Goal: Task Accomplishment & Management: Complete application form

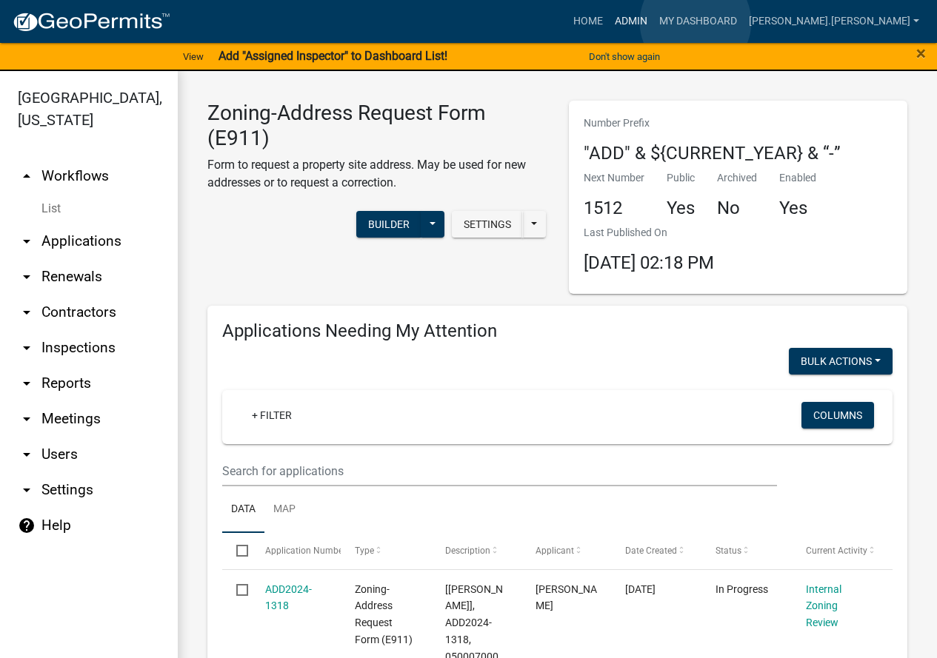
click at [653, 22] on link "Admin" at bounding box center [631, 21] width 44 height 28
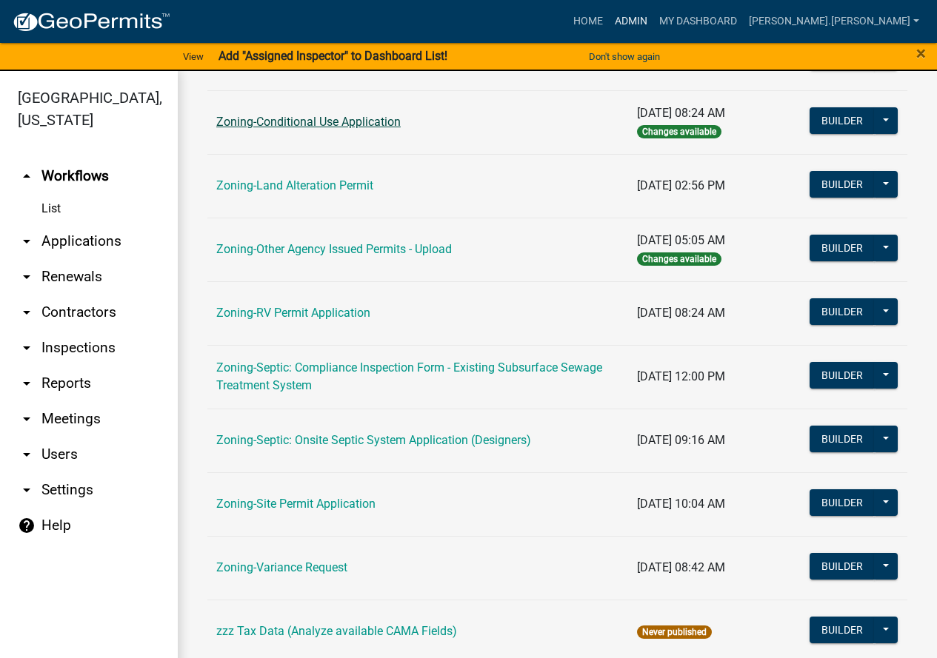
scroll to position [478, 0]
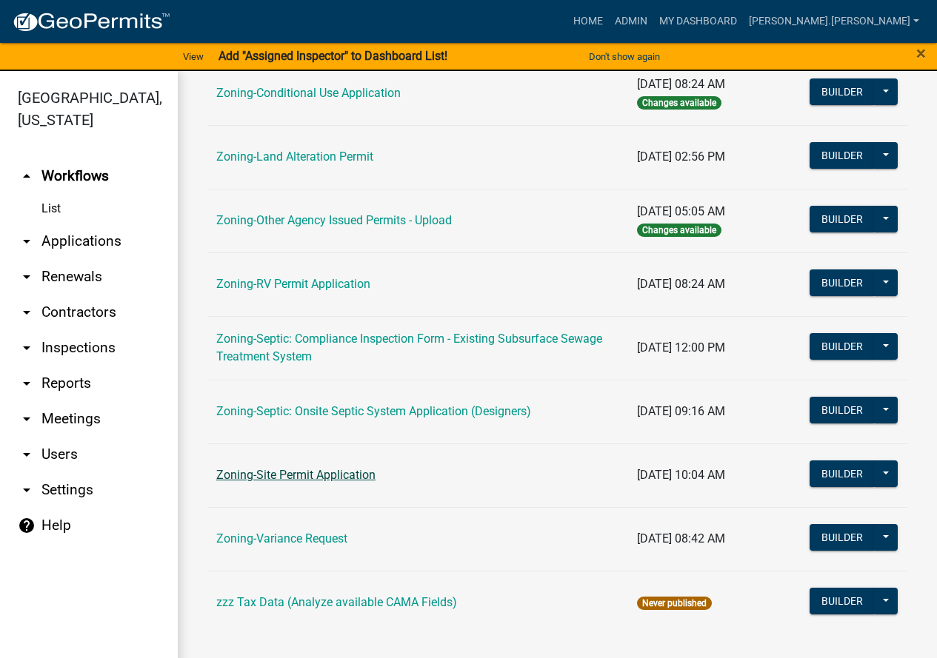
click at [297, 469] on link "Zoning-Site Permit Application" at bounding box center [295, 475] width 159 height 14
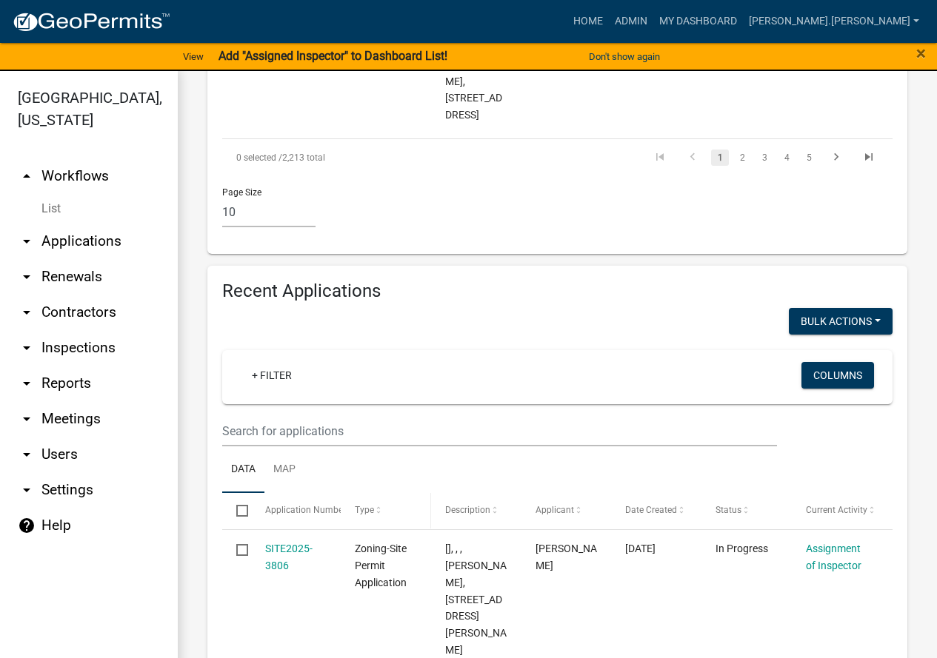
scroll to position [1925, 0]
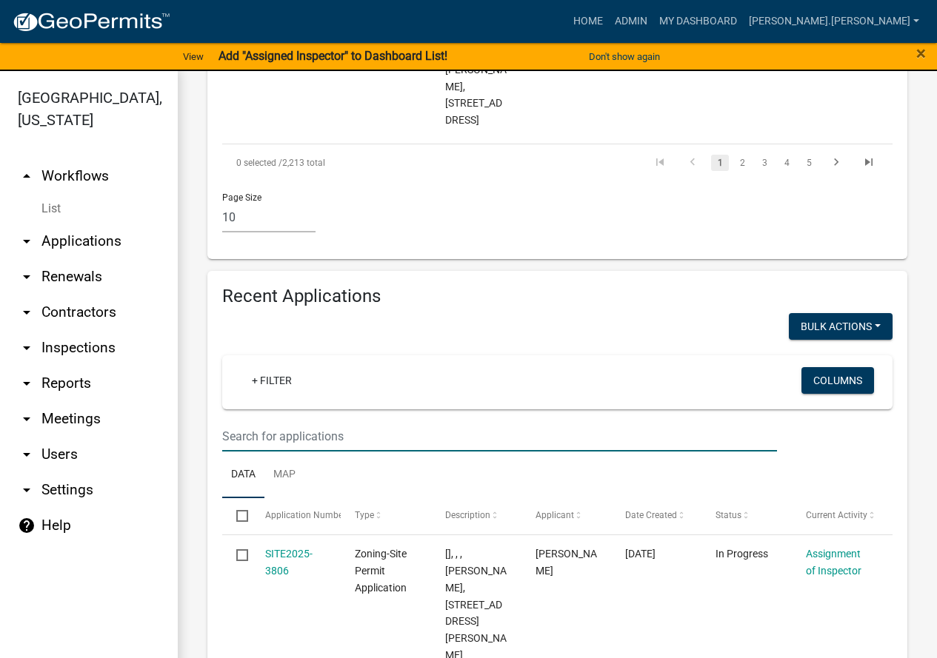
click at [247, 421] on input "text" at bounding box center [499, 436] width 555 height 30
type input "[PERSON_NAME]"
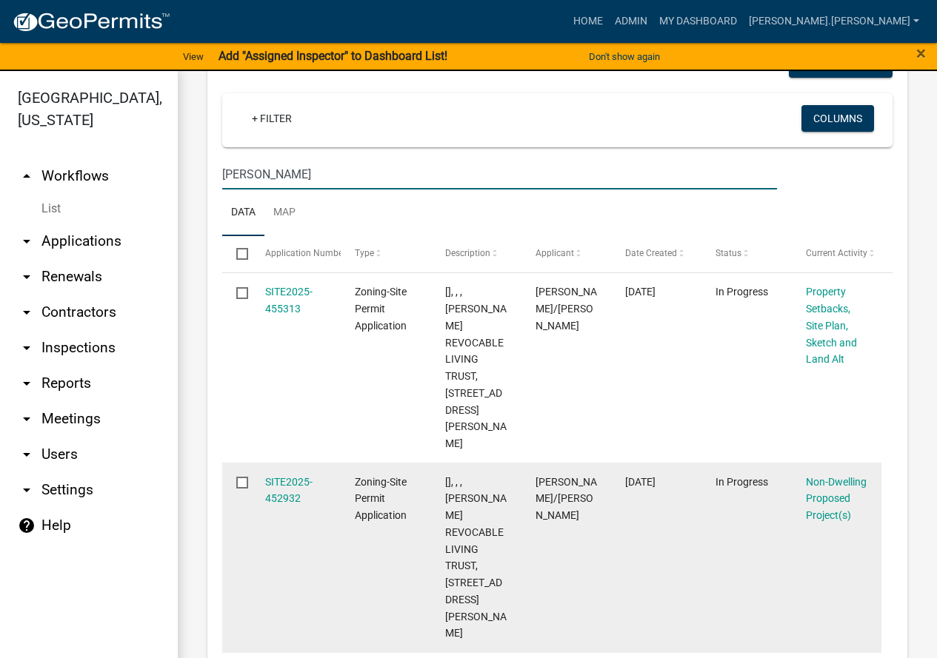
scroll to position [2221, 0]
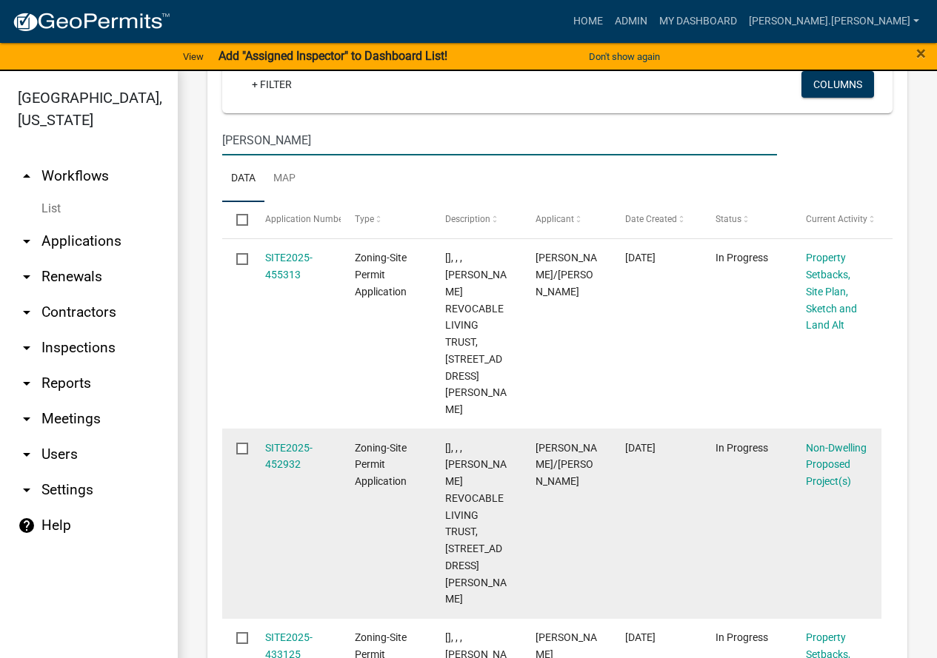
click at [241, 443] on input "checkbox" at bounding box center [241, 448] width 10 height 10
checkbox input "false"
click at [290, 442] on link "SITE2025-452932" at bounding box center [288, 456] width 47 height 29
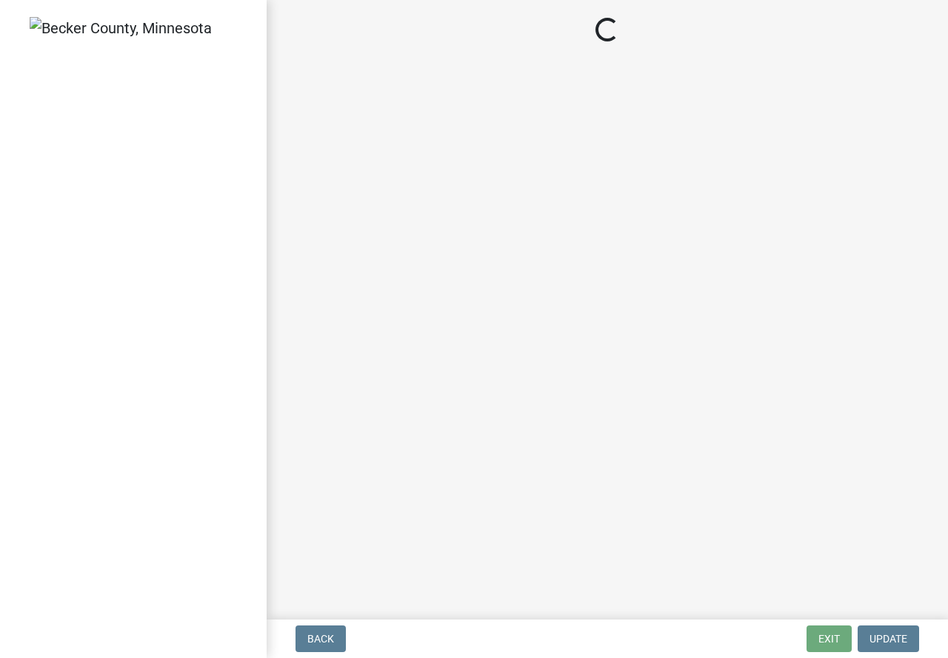
select select "97c48b8f-5b3b-4eb5-baa1-64080d5416e1"
select select "23b901a4-f04b-435f-8068-669843196aa3"
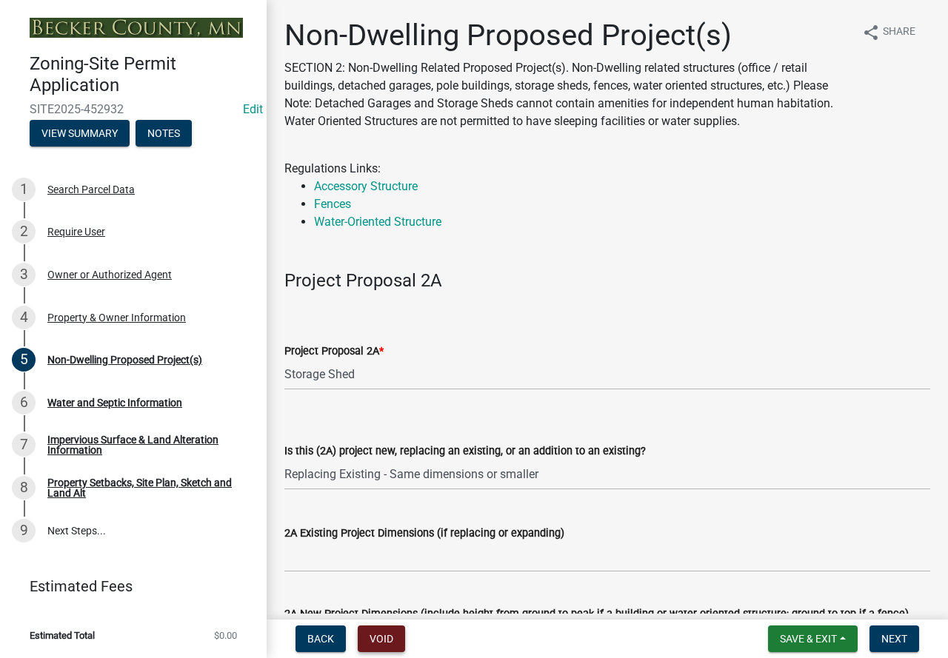
click at [375, 635] on button "Void" at bounding box center [381, 639] width 47 height 27
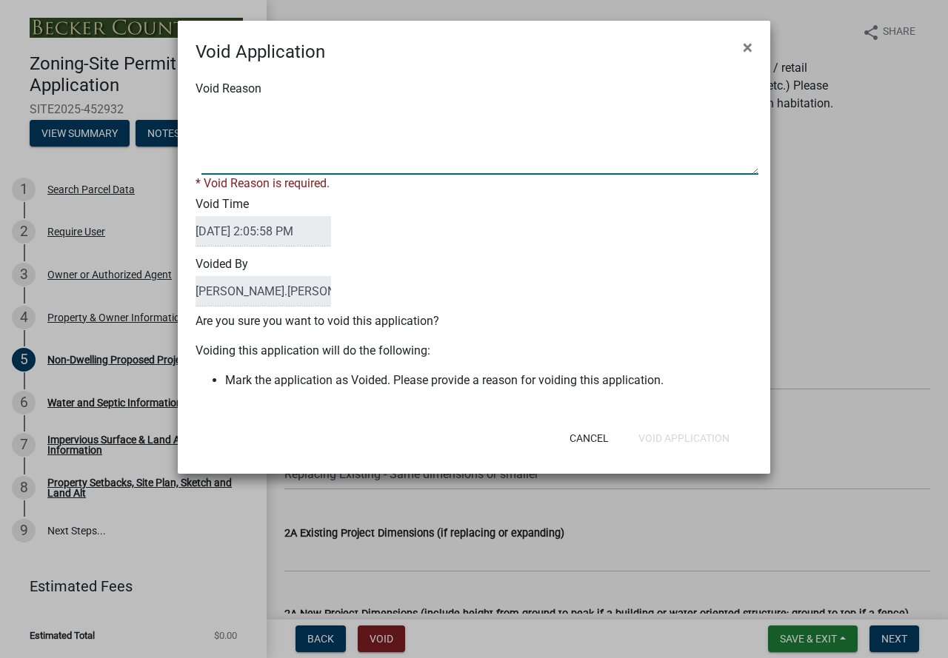
click at [226, 112] on textarea "Void Reason" at bounding box center [479, 138] width 557 height 74
type textarea "Duplicate"
click at [670, 435] on div "Cancel Void Application" at bounding box center [570, 438] width 365 height 39
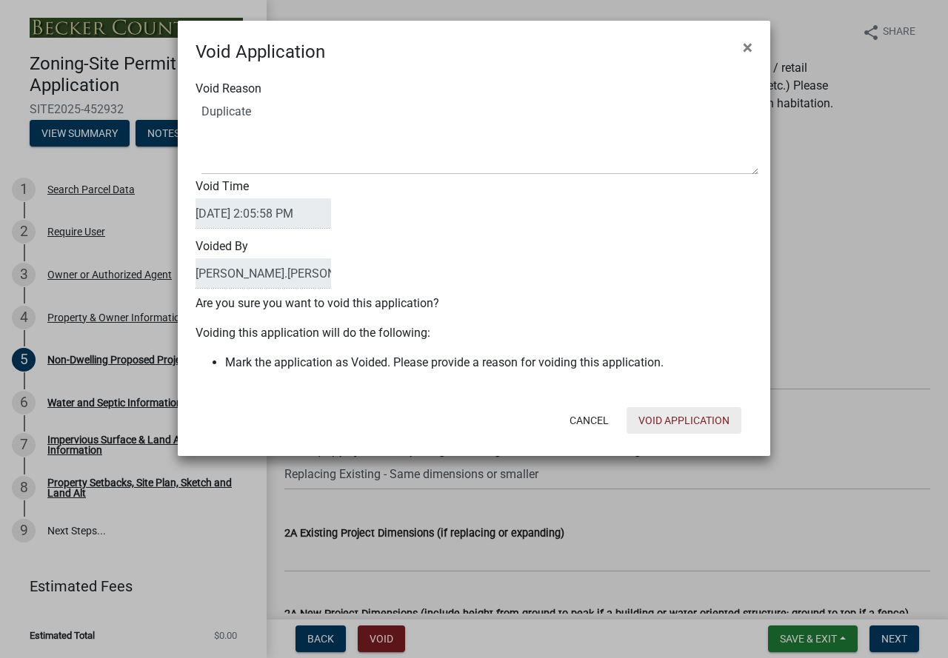
click at [670, 418] on button "Void Application" at bounding box center [683, 420] width 115 height 27
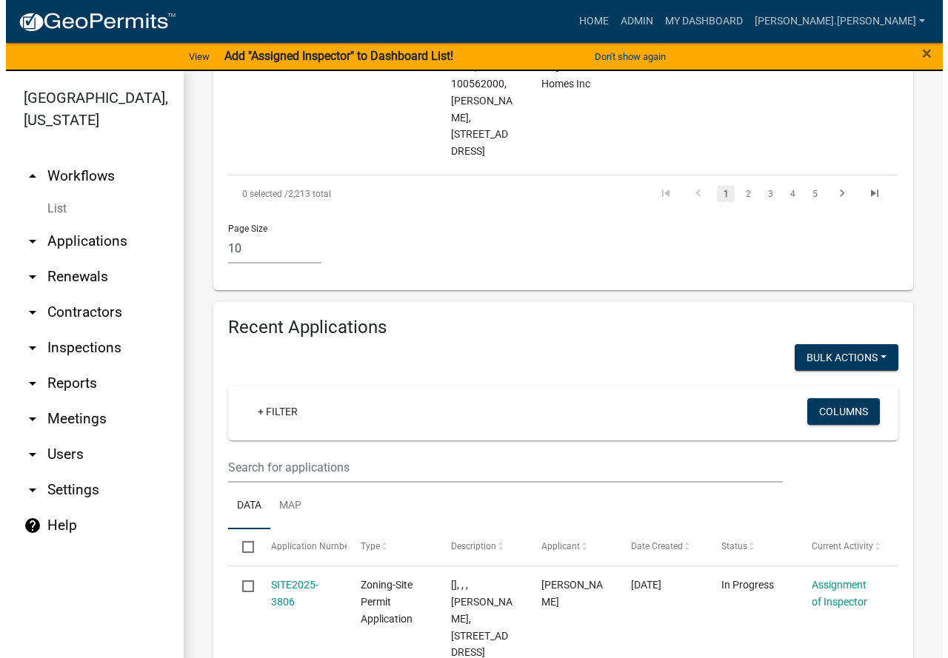
scroll to position [1999, 0]
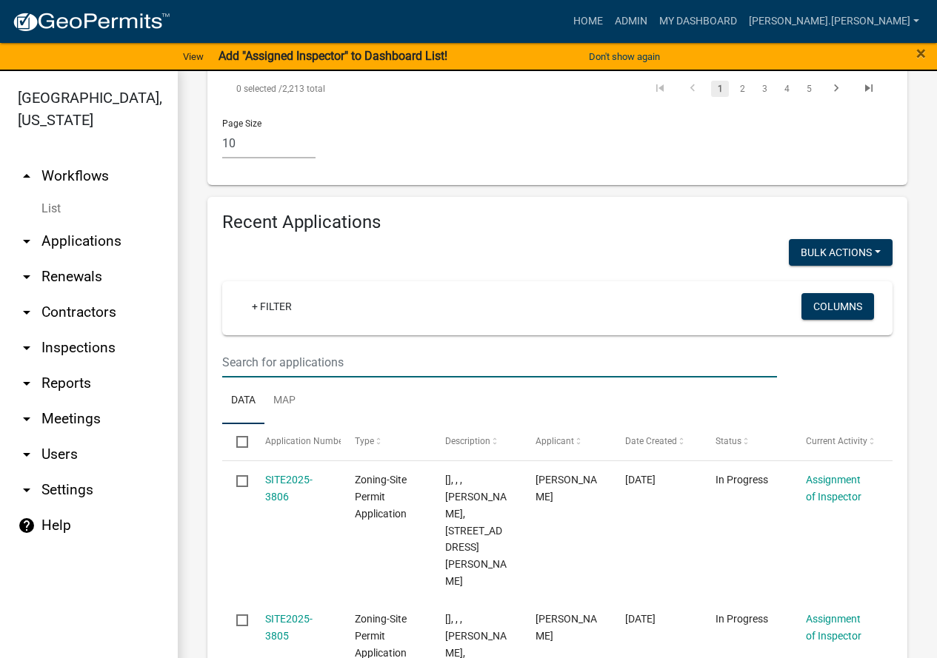
click at [241, 347] on input "text" at bounding box center [499, 362] width 555 height 30
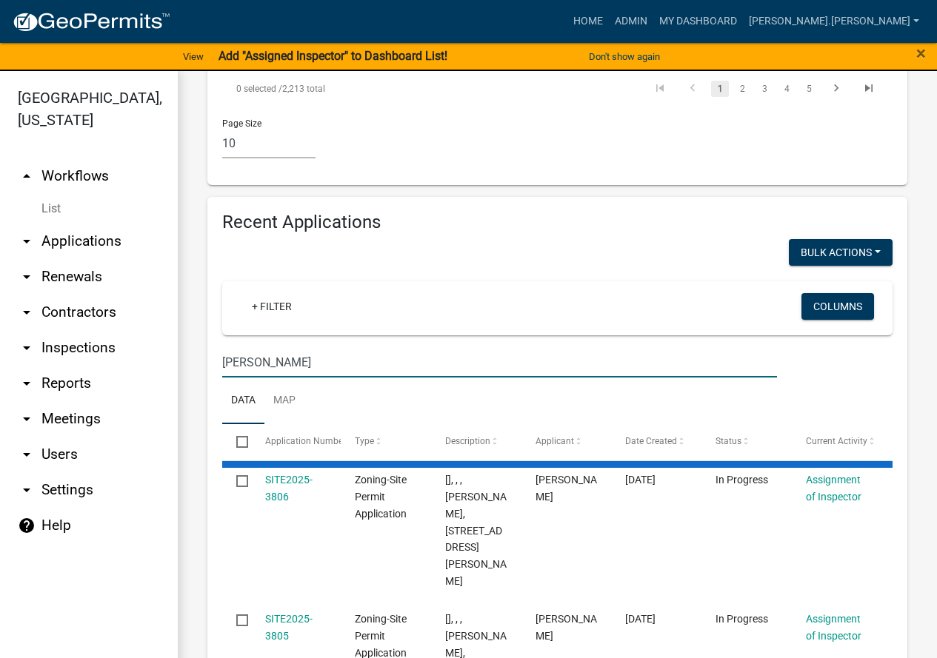
type input "[PERSON_NAME]"
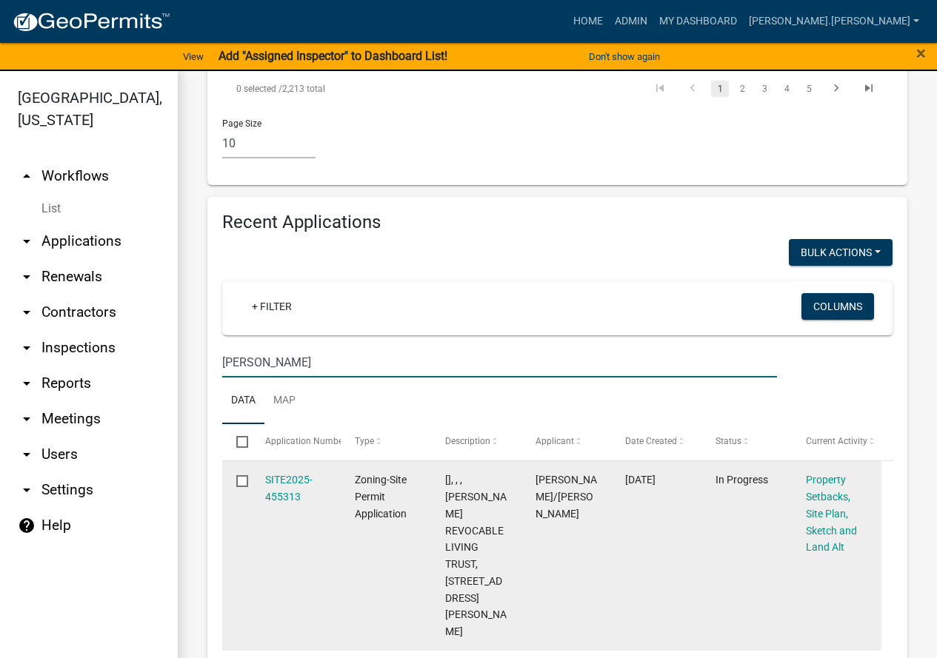
click at [238, 475] on input "checkbox" at bounding box center [241, 480] width 10 height 10
click at [240, 475] on input "checkbox" at bounding box center [241, 480] width 10 height 10
checkbox input "false"
click at [284, 474] on link "SITE2025-455313" at bounding box center [288, 488] width 47 height 29
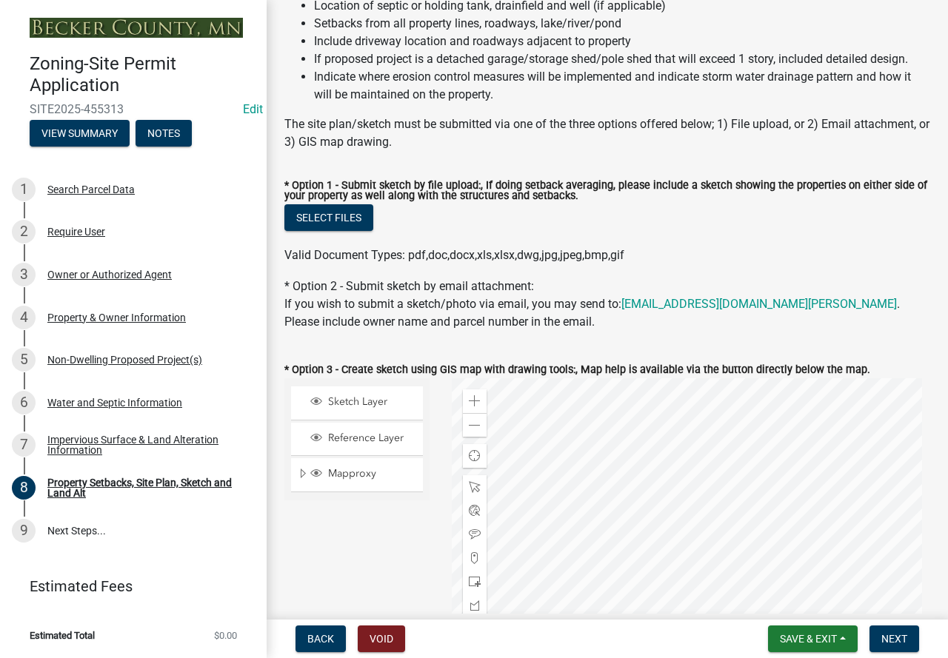
scroll to position [370, 0]
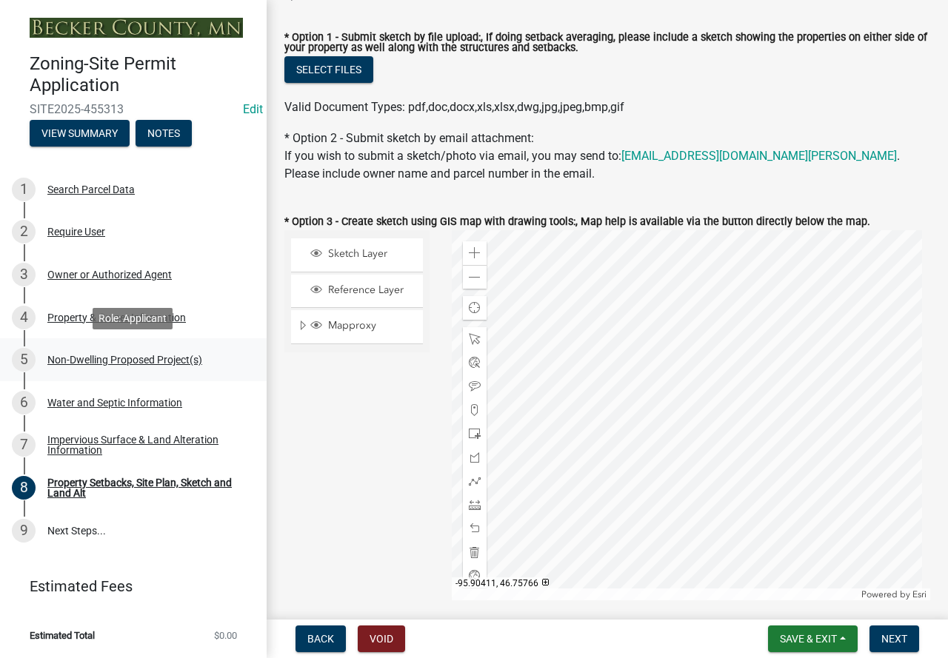
click at [117, 359] on div "Non-Dwelling Proposed Project(s)" at bounding box center [124, 360] width 155 height 10
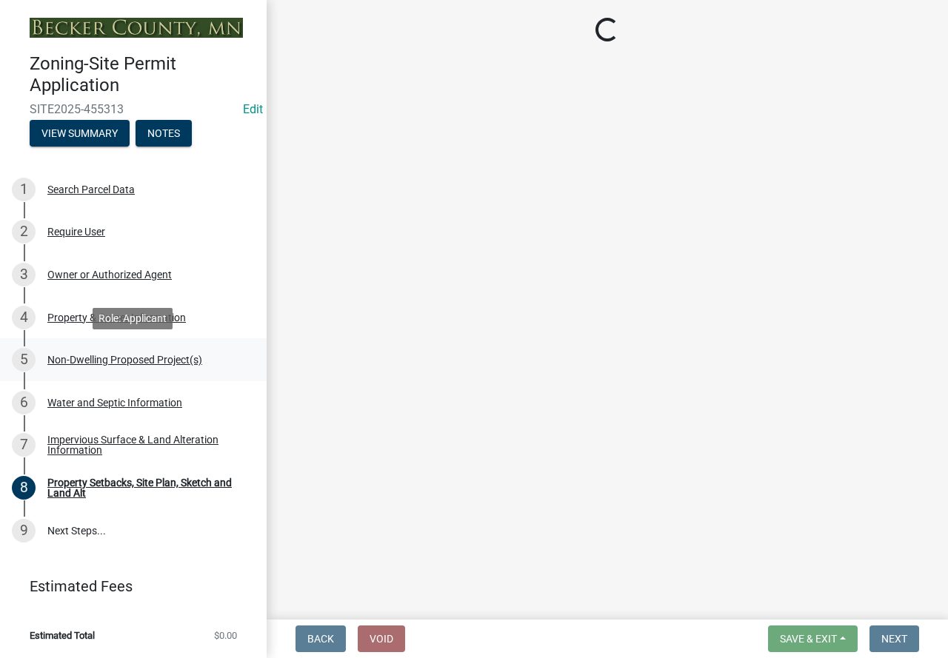
scroll to position [0, 0]
select select "97c48b8f-5b3b-4eb5-baa1-64080d5416e1"
select select "23b901a4-f04b-435f-8068-669843196aa3"
select select "6094bfe3-a997-46d7-8224-ceb3abf7e49e"
select select "ae391dbd-f41d-43ca-bdf1-092bd9136923"
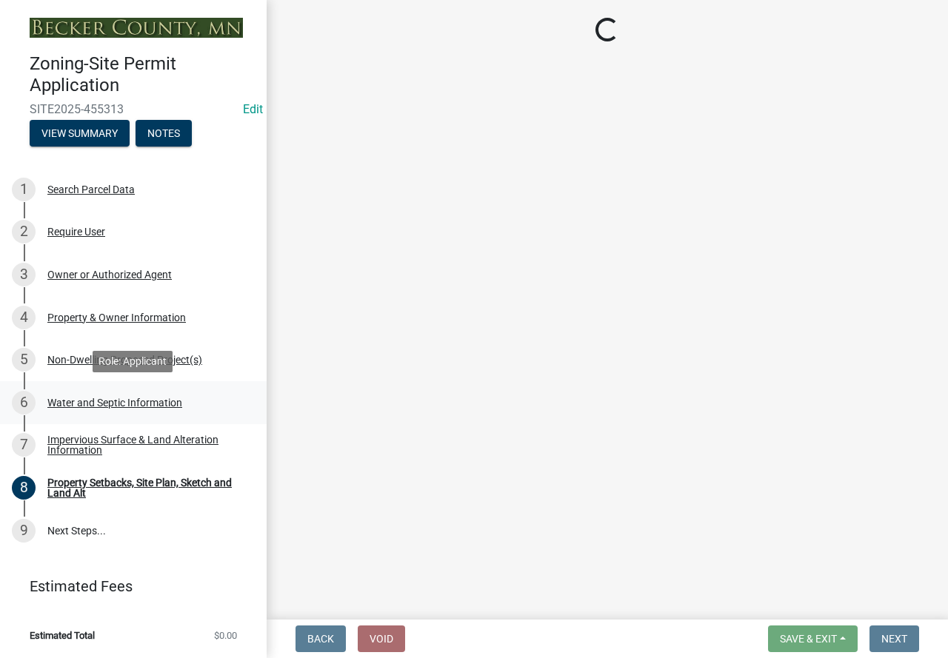
select select "258cbdbc-8629-455d-9fed-6a57bf82144e"
select select "a9a8393f-3c28-47b8-b6d9-84c94641c3fc"
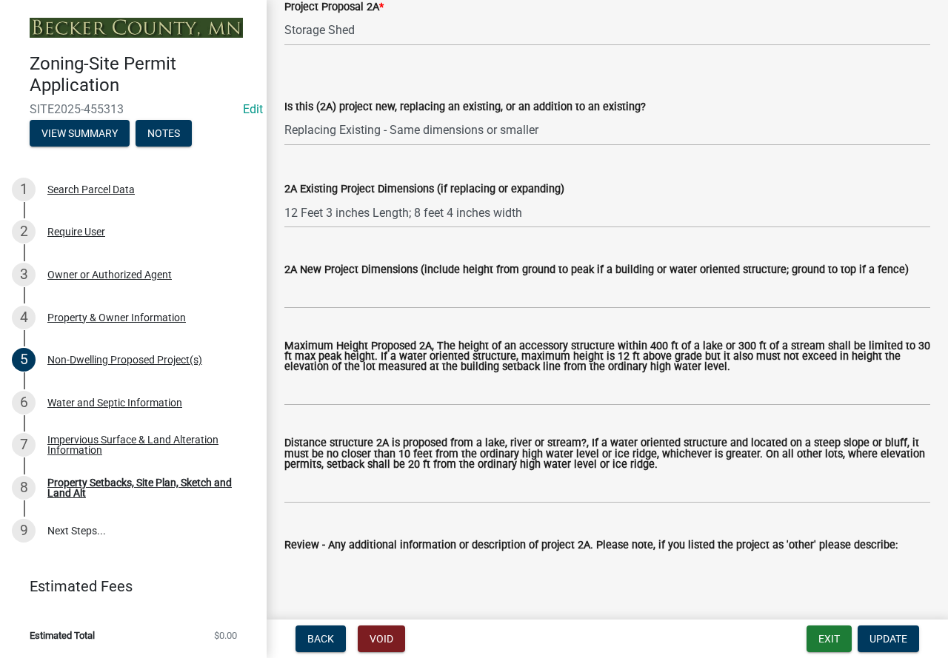
scroll to position [370, 0]
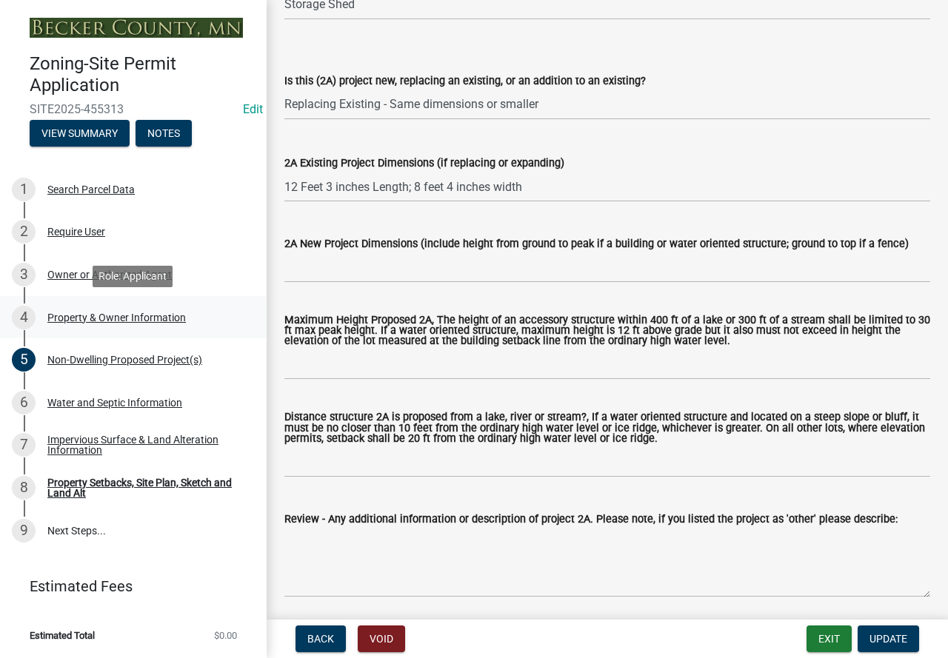
click at [118, 316] on div "Property & Owner Information" at bounding box center [116, 317] width 138 height 10
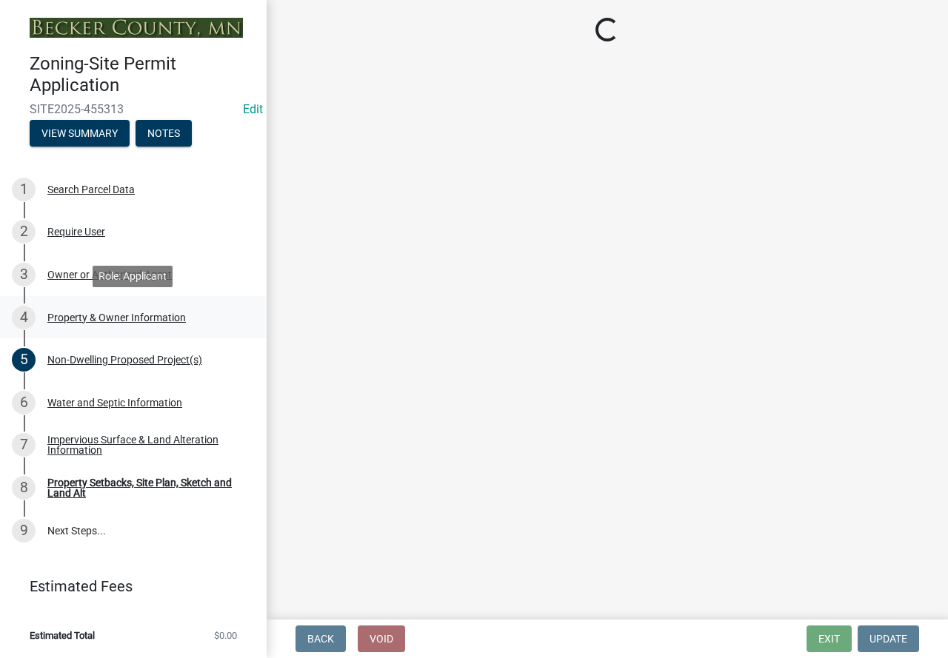
select select "a752e4d6-14bd-4f0f-bfe8-5b67ead45659"
select select "4439e411-f9ac-4451-8e9c-dcab1ac02f4d"
select select "fcf6d223-6c57-4dc5-b63a-a94704169022"
select select "5a5634ed-f11e-4c7b-90e1-096e6cfd17b9"
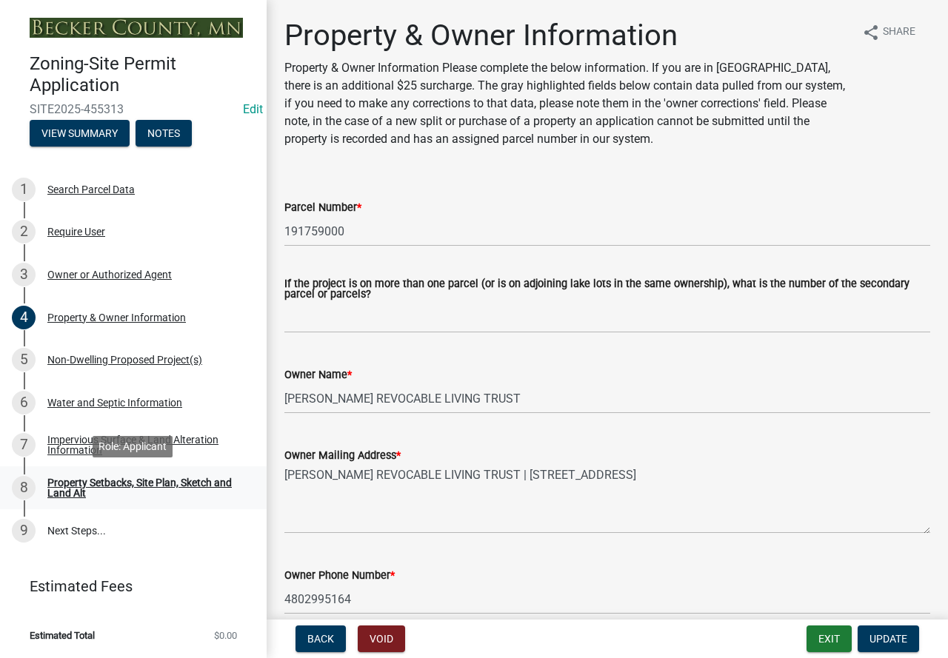
click at [103, 478] on div "Property Setbacks, Site Plan, Sketch and Land Alt" at bounding box center [144, 488] width 195 height 21
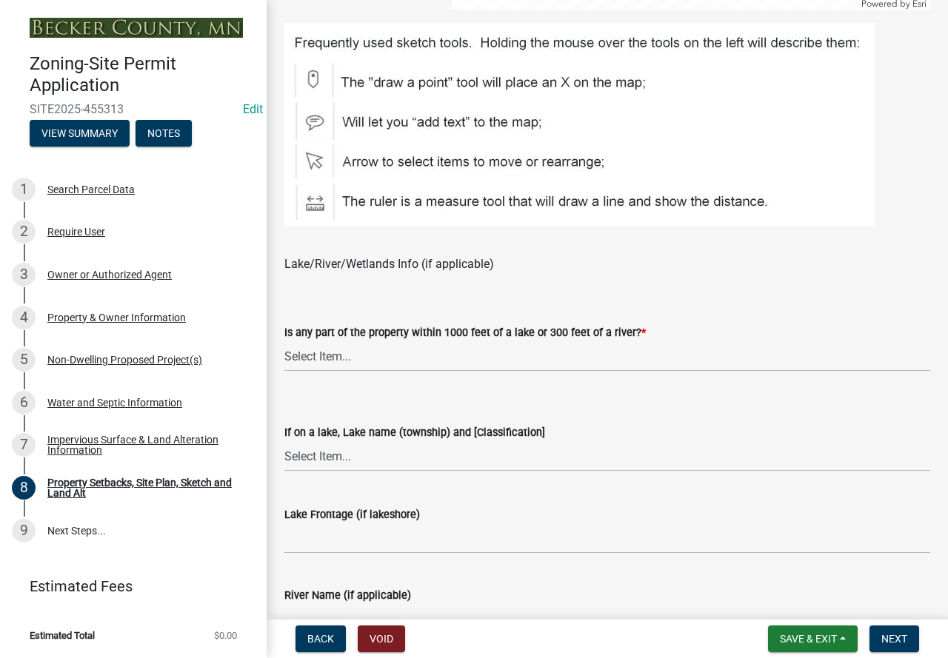
scroll to position [963, 0]
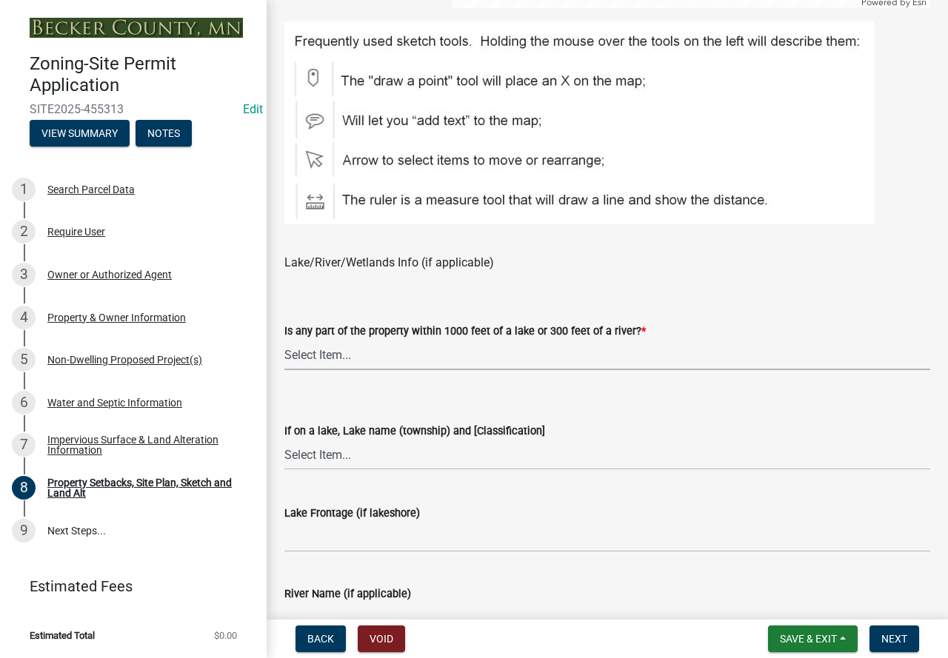
click at [307, 354] on select "Select Item... Shoreland-Riparian (Property is bordering a lake, river or strea…" at bounding box center [607, 355] width 646 height 30
click at [284, 341] on select "Select Item... Shoreland-Riparian (Property is bordering a lake, river or strea…" at bounding box center [607, 355] width 646 height 30
select select "7b13c63f-e699-4112-b373-98fbd28ec536"
click at [319, 455] on select "Select Item... [GEOGRAPHIC_DATA] is not listed below [GEOGRAPHIC_DATA] ([GEOGRA…" at bounding box center [607, 455] width 646 height 30
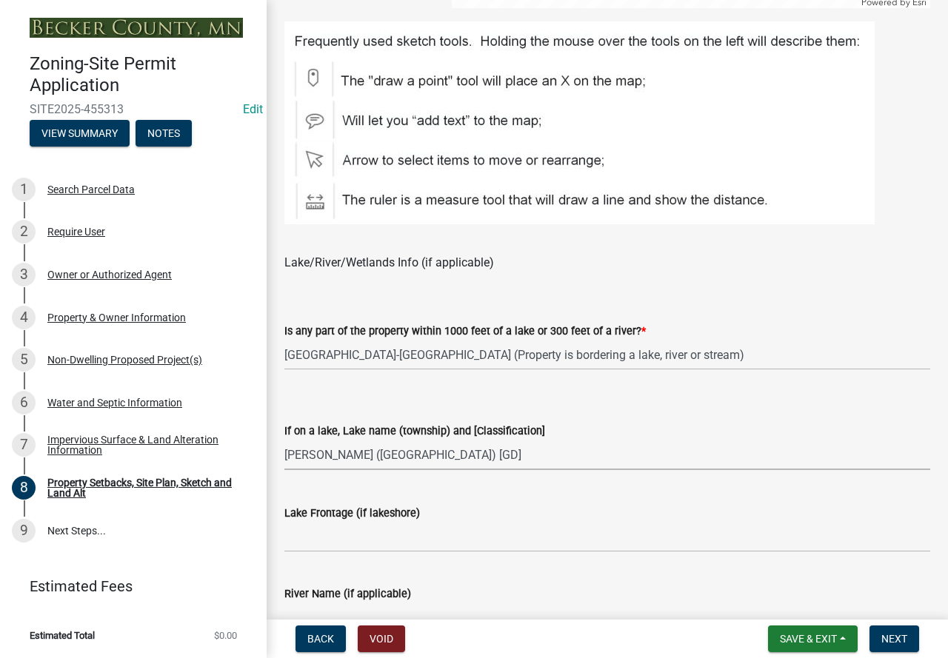
click at [284, 441] on select "Select Item... [GEOGRAPHIC_DATA] is not listed below [GEOGRAPHIC_DATA] ([GEOGRA…" at bounding box center [607, 455] width 646 height 30
select select "a380689b-9566-4fd4-88c9-cd49c6232cf0"
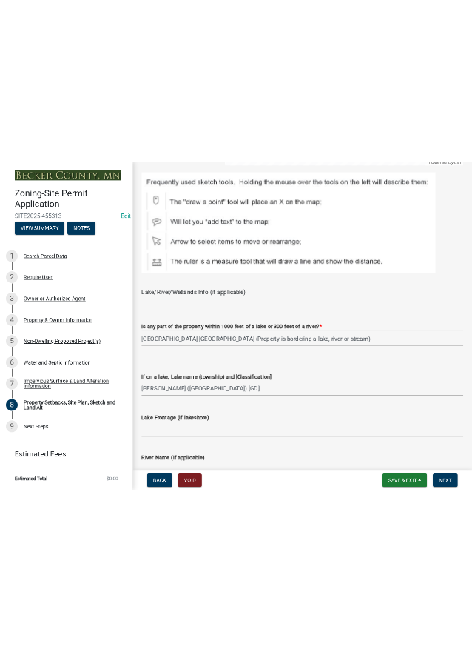
scroll to position [1111, 0]
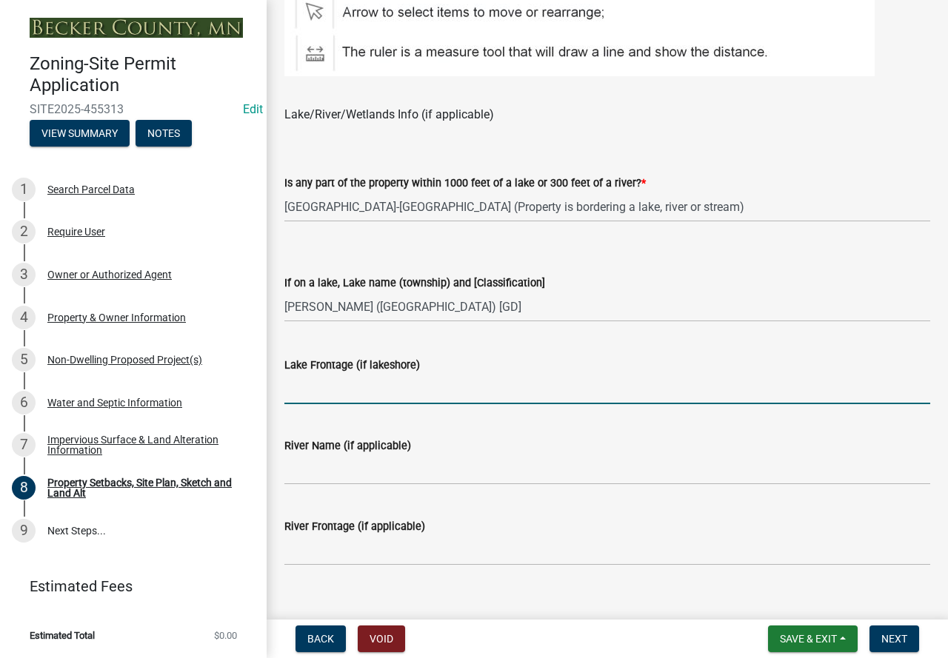
click at [310, 395] on input "Lake Frontage (if lakeshore)" at bounding box center [607, 389] width 646 height 30
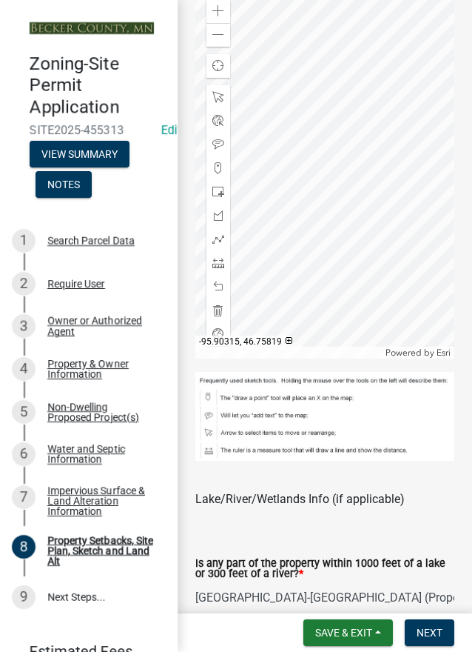
scroll to position [2061, 0]
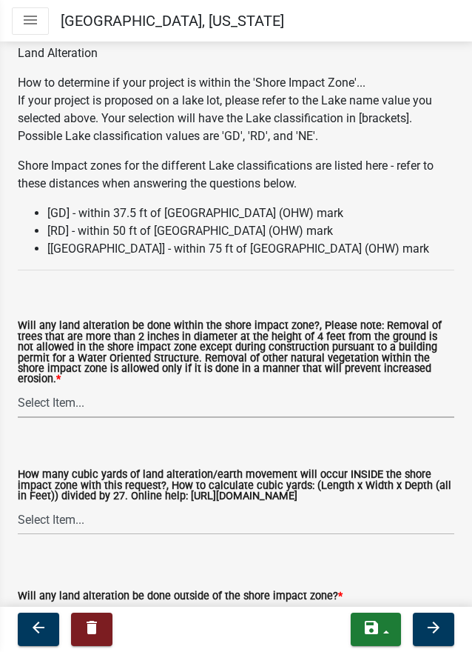
click at [48, 396] on select "Select Item... Yes No N/A" at bounding box center [236, 402] width 437 height 30
click at [18, 387] on select "Select Item... Yes No N/A" at bounding box center [236, 402] width 437 height 30
select select "e8ab2dc3-aa3f-46f3-9b4a-37eb25ad84af"
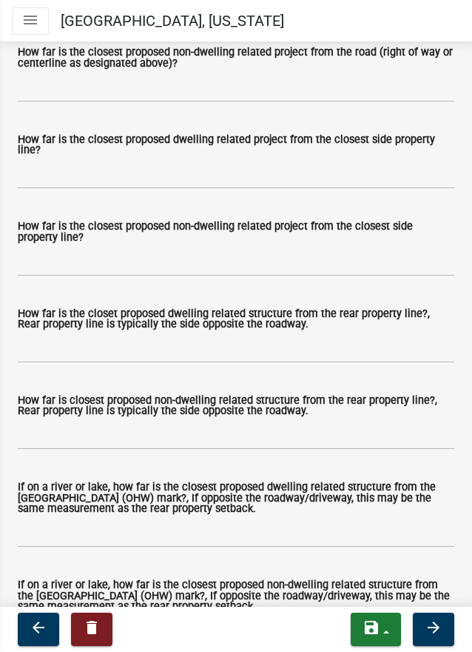
scroll to position [3468, 0]
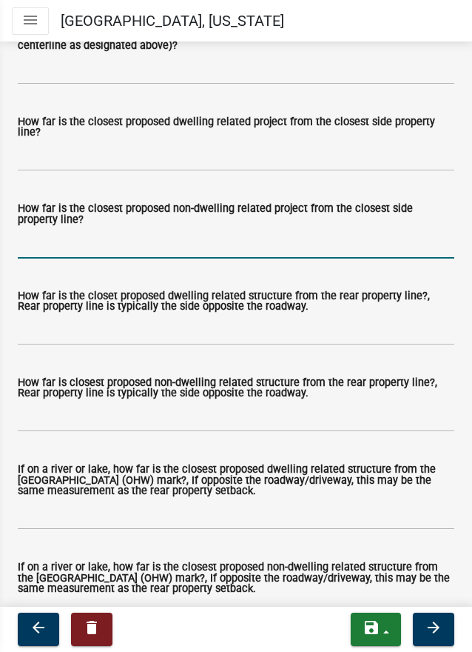
click at [36, 257] on input "How far is the closest proposed non-dwelling related project from the closest s…" at bounding box center [236, 243] width 437 height 30
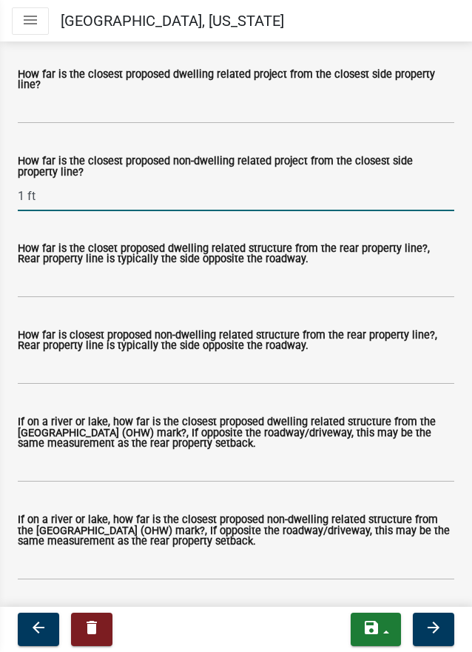
scroll to position [3542, 0]
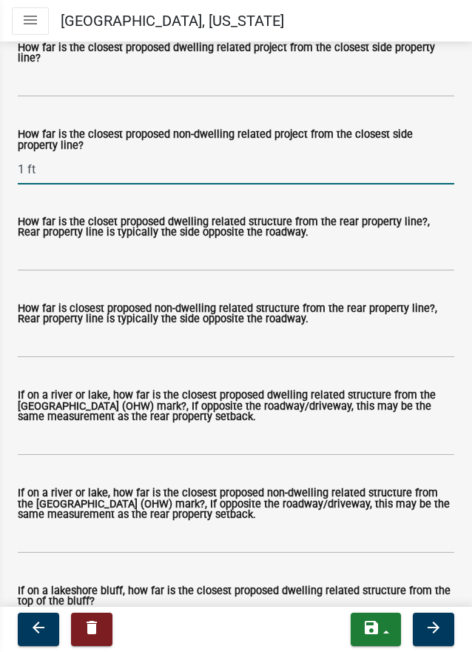
type input "1 ft"
click at [31, 358] on input "How far is closest proposed non-dwelling related structure from the rear proper…" at bounding box center [236, 342] width 437 height 30
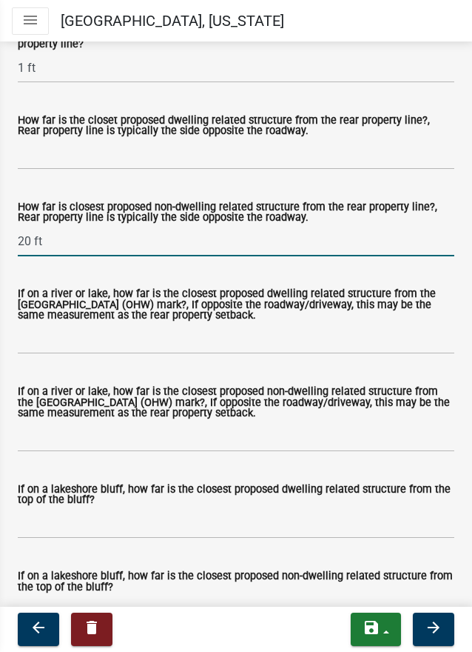
scroll to position [3764, 0]
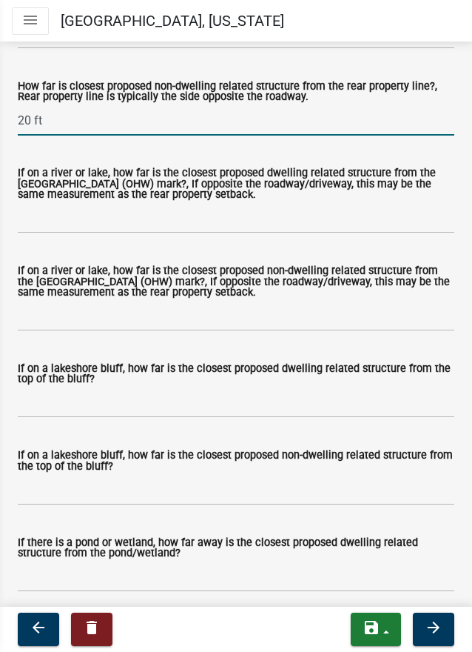
type input "20 ft"
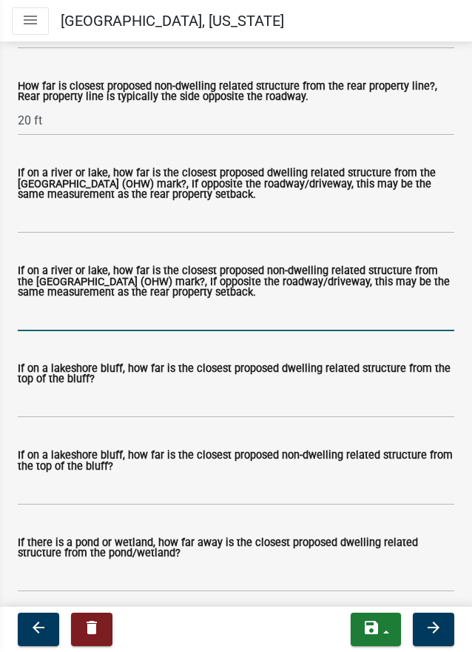
click at [29, 331] on input "If on a river or lake, how far is the closest proposed non-dwelling related str…" at bounding box center [236, 316] width 437 height 30
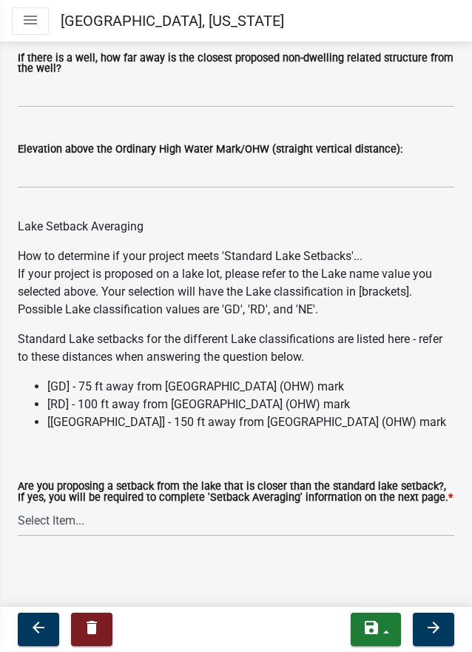
scroll to position [4883, 0]
type input "125 ft plus"
click at [71, 515] on select "Select Item... Yes No N/A" at bounding box center [236, 521] width 437 height 30
click at [18, 506] on select "Select Item... Yes No N/A" at bounding box center [236, 521] width 437 height 30
select select "19d13e65-c93d-443e-910a-7a17299544cc"
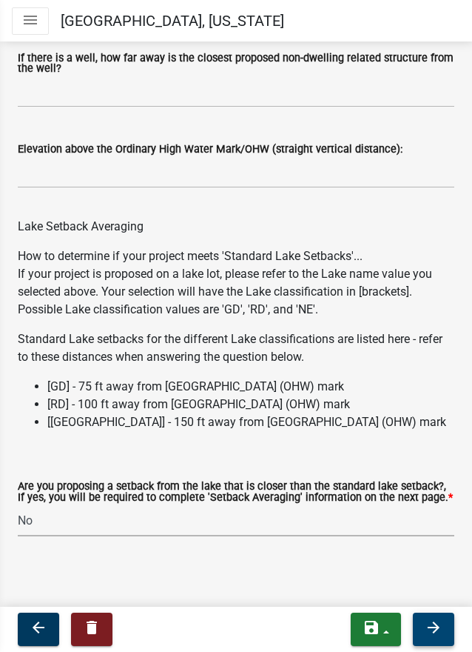
click at [440, 631] on icon "arrow_forward" at bounding box center [434, 627] width 18 height 18
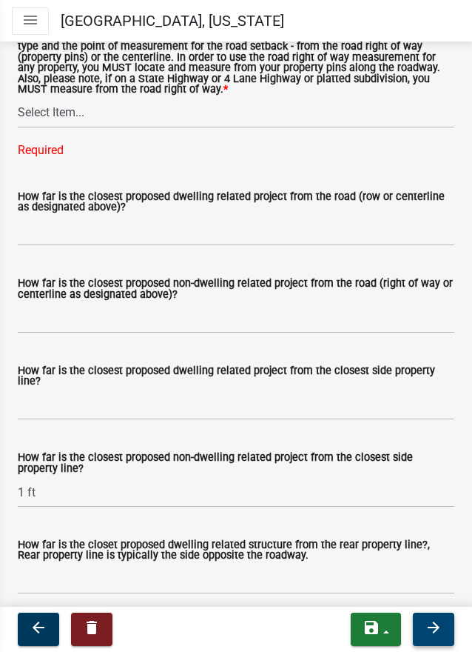
scroll to position [3150, 0]
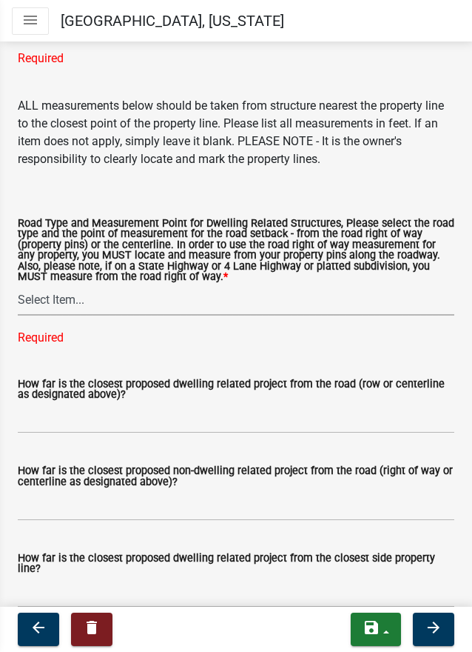
click at [44, 308] on select "Select Item... Private Easement - Right of Way Private Easement - Centerline Pu…" at bounding box center [236, 300] width 437 height 30
click at [18, 297] on select "Select Item... Private Easement - Right of Way Private Easement - Centerline Pu…" at bounding box center [236, 300] width 437 height 30
select select "1418c7e3-4054-4b00-84b5-d09b9560f30a"
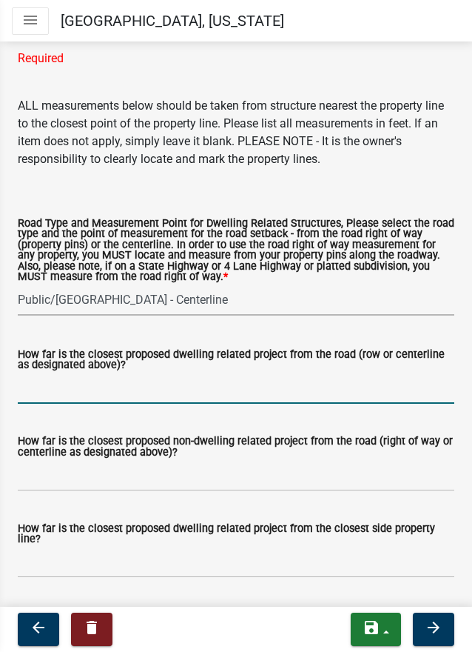
click at [39, 398] on input "How far is the closest proposed dwelling related project from the road (row or …" at bounding box center [236, 388] width 437 height 30
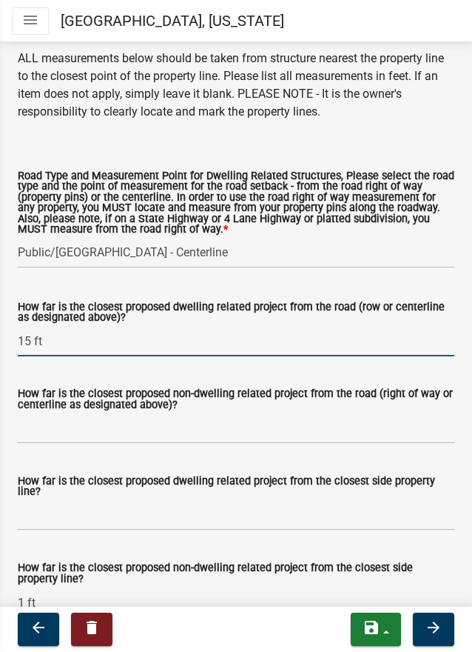
scroll to position [3224, 0]
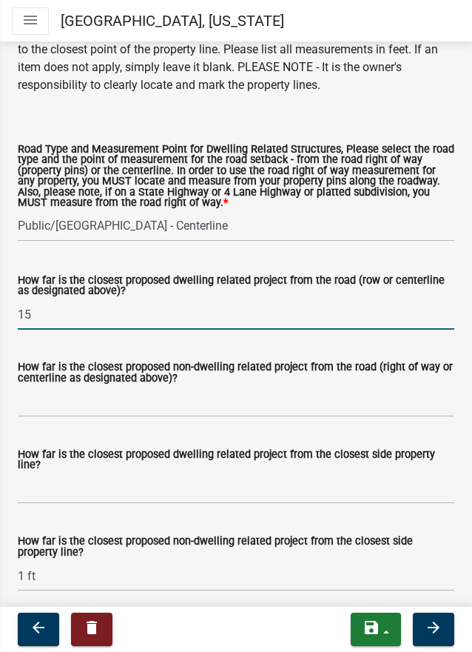
type input "1"
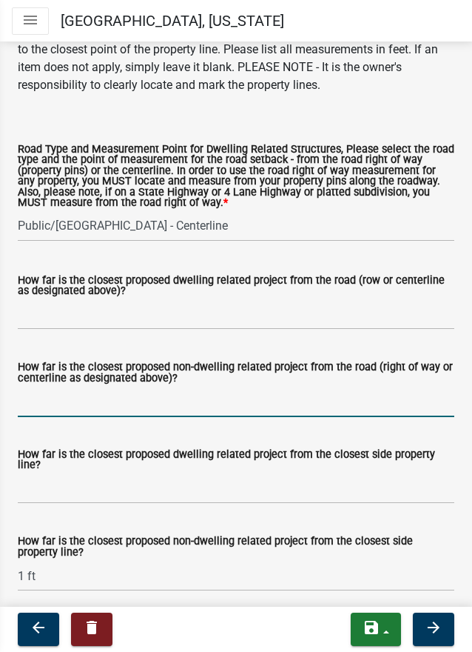
click at [37, 416] on input "How far is the closest proposed non-dwelling related project from the road (rig…" at bounding box center [236, 402] width 437 height 30
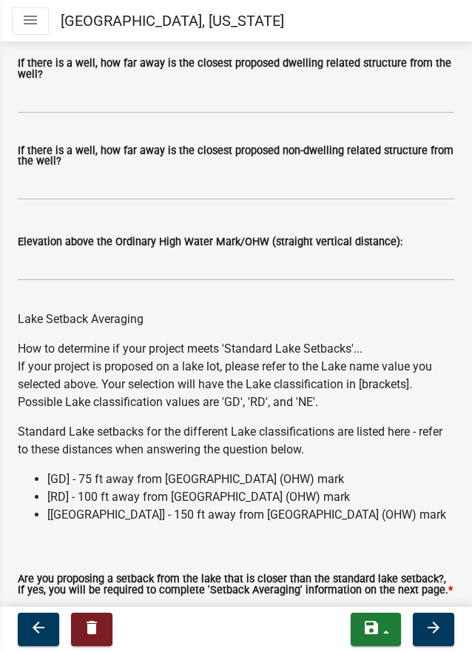
scroll to position [4972, 0]
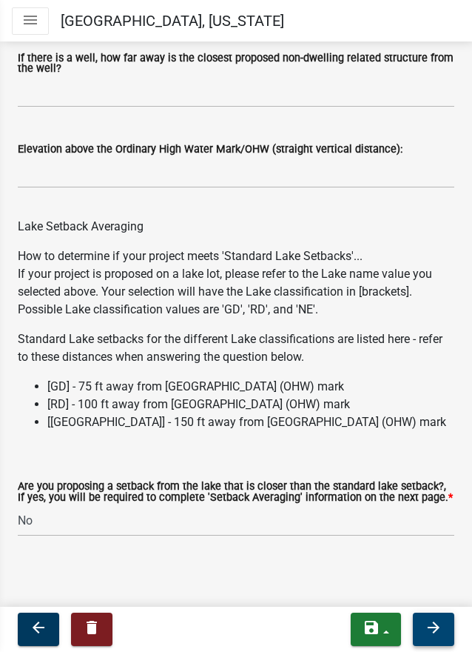
type input "35 ft"
click at [429, 626] on icon "arrow_forward" at bounding box center [434, 627] width 18 height 18
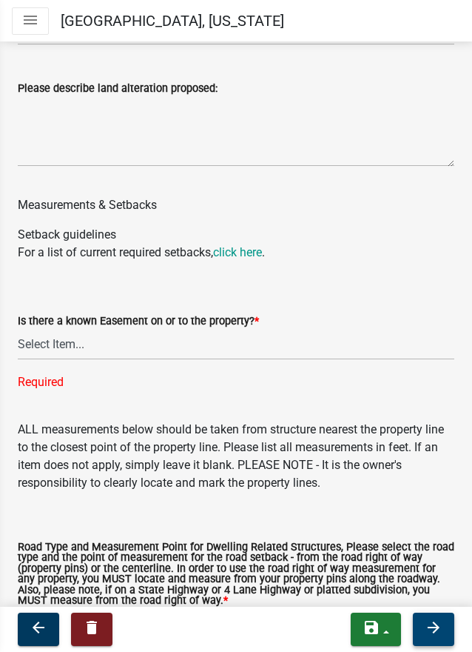
scroll to position [2824, 0]
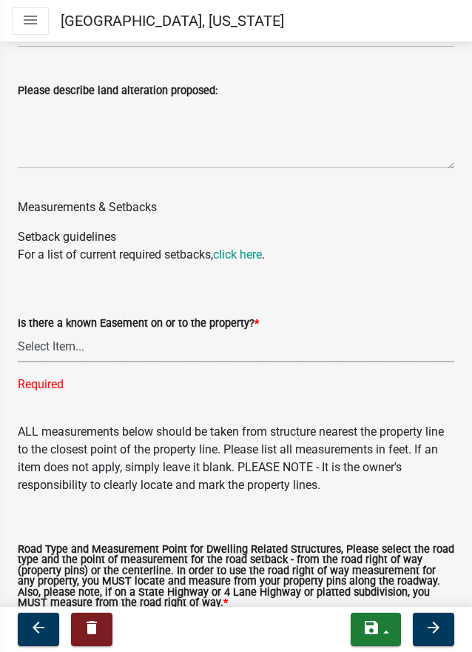
click at [47, 351] on select "Select Item... Yes No" at bounding box center [236, 347] width 437 height 30
click at [18, 343] on select "Select Item... Yes No" at bounding box center [236, 347] width 437 height 30
select select "c8b8ea71-7088-4e87-a493-7bc88cc2835b"
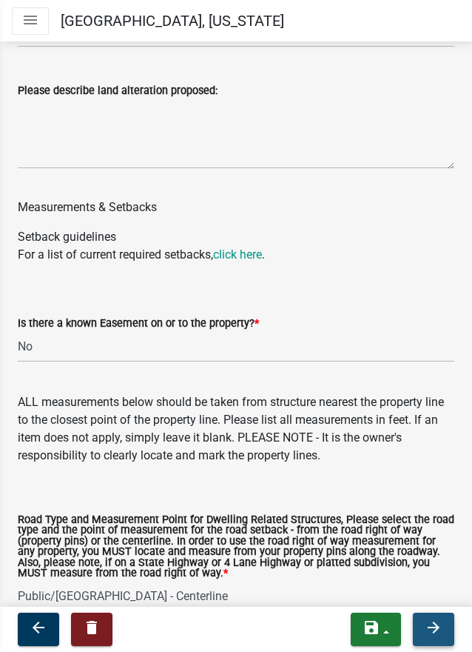
click at [429, 624] on icon "arrow_forward" at bounding box center [434, 627] width 18 height 18
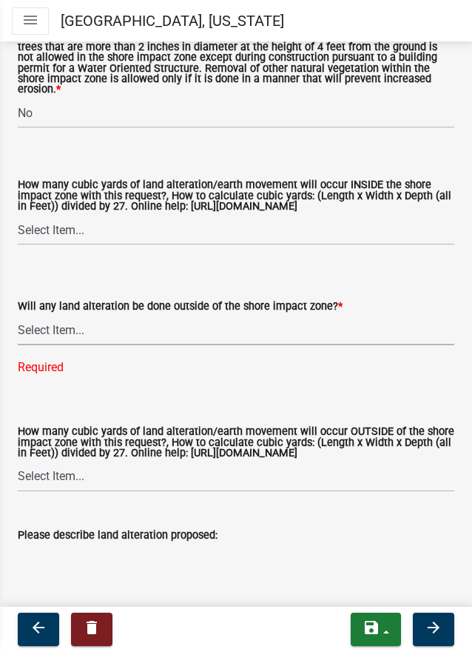
click at [58, 328] on select "Select Item... Yes No N/A" at bounding box center [236, 330] width 437 height 30
click at [18, 315] on select "Select Item... Yes No N/A" at bounding box center [236, 330] width 437 height 30
select select "b98836ba-4715-455d-97ab-be9a9df498a8"
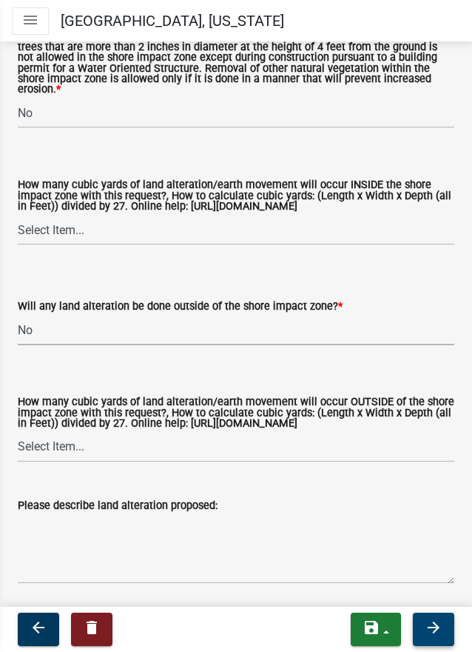
click at [435, 627] on icon "arrow_forward" at bounding box center [434, 627] width 18 height 18
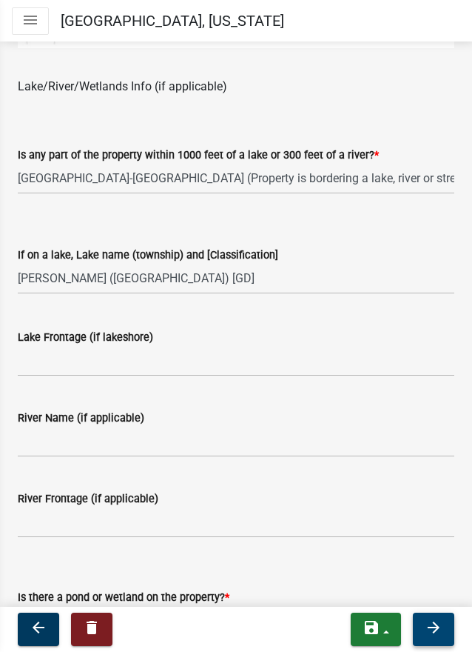
scroll to position [1491, 0]
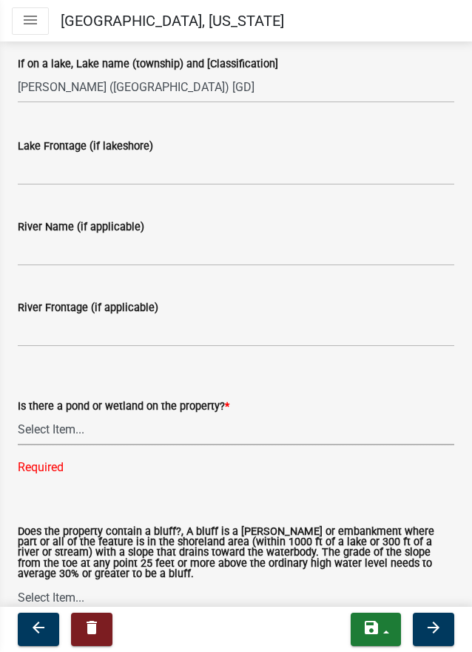
click at [58, 429] on select "Select Item... Yes No" at bounding box center [236, 430] width 437 height 30
click at [18, 415] on select "Select Item... Yes No" at bounding box center [236, 430] width 437 height 30
select select "b56a4575-9846-47cf-8067-c59a4853da22"
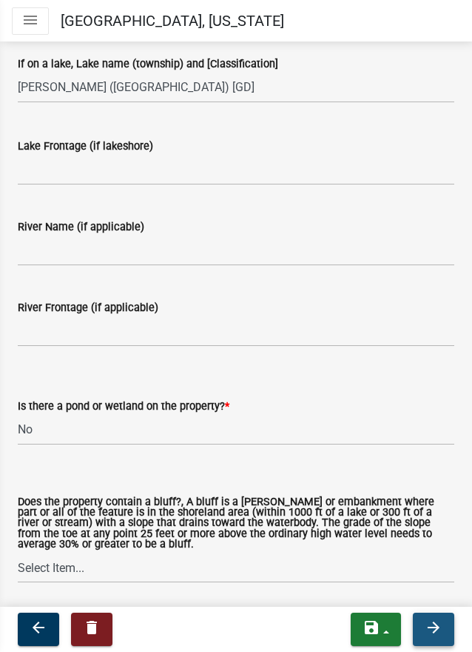
click at [447, 621] on button "arrow_forward" at bounding box center [433, 628] width 41 height 33
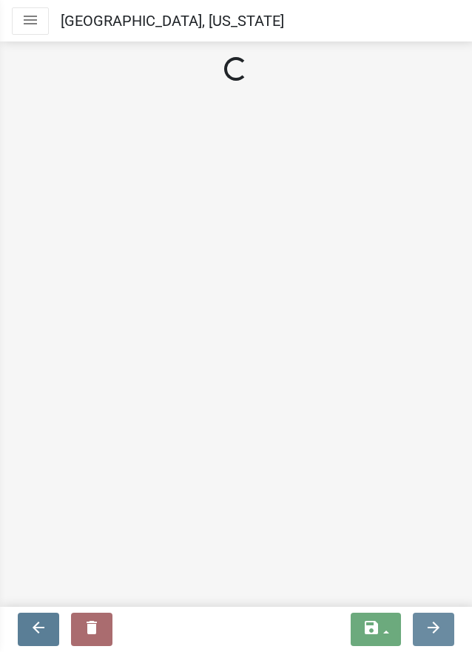
scroll to position [0, 0]
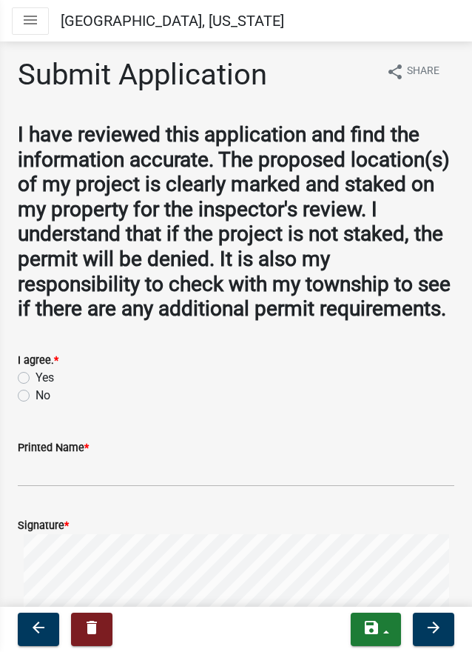
click at [36, 387] on label "Yes" at bounding box center [45, 378] width 19 height 18
click at [36, 378] on input "Yes" at bounding box center [41, 374] width 10 height 10
radio input "true"
click at [56, 487] on input "Printed Name *" at bounding box center [236, 471] width 437 height 30
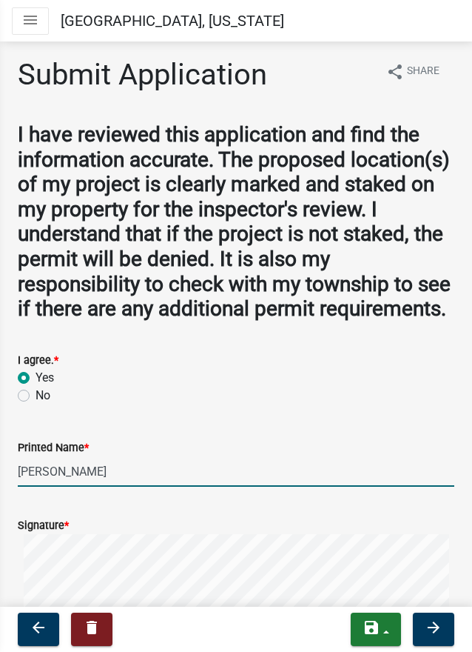
click at [61, 487] on input "[PERSON_NAME]" at bounding box center [236, 471] width 437 height 30
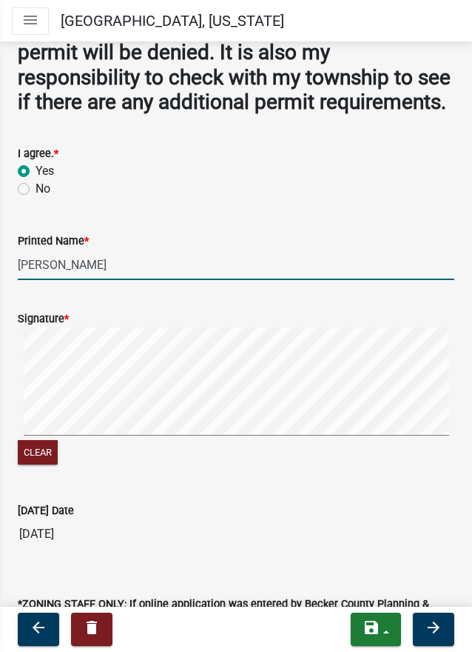
scroll to position [296, 0]
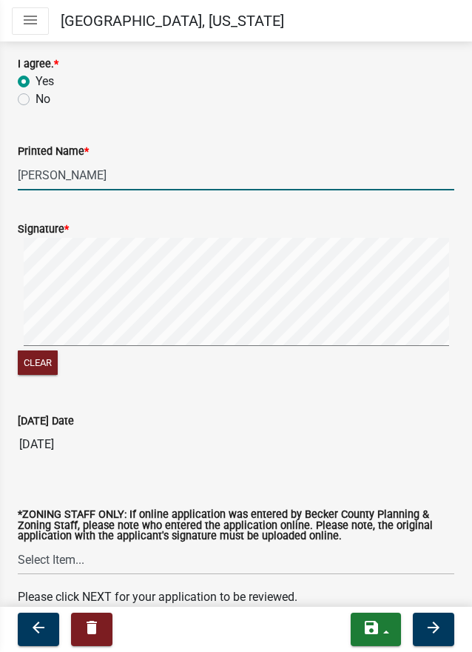
type input "[PERSON_NAME]"
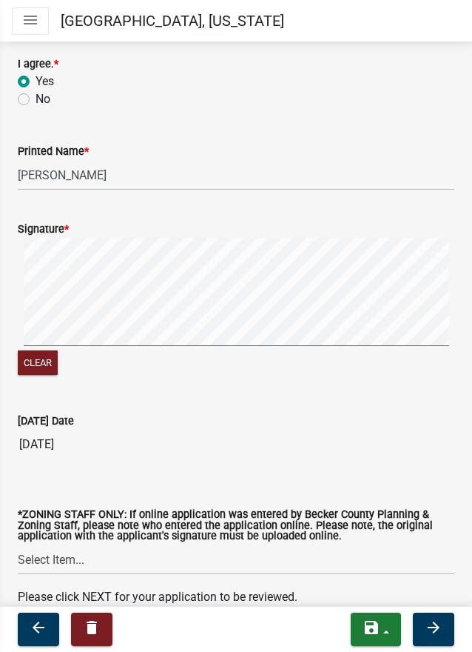
click at [78, 273] on form "Signature * Clear" at bounding box center [236, 290] width 437 height 176
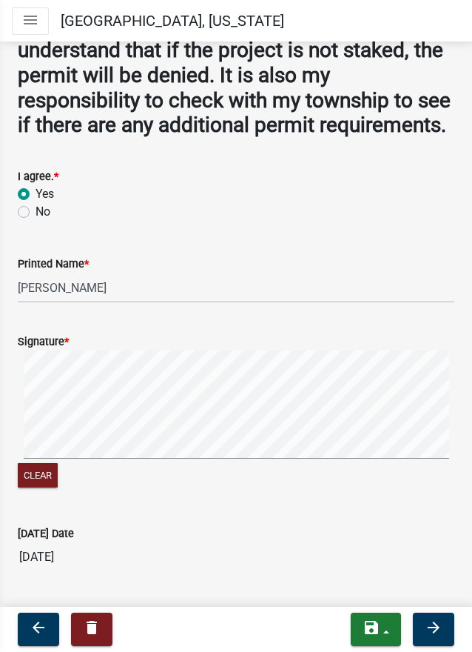
scroll to position [390, 0]
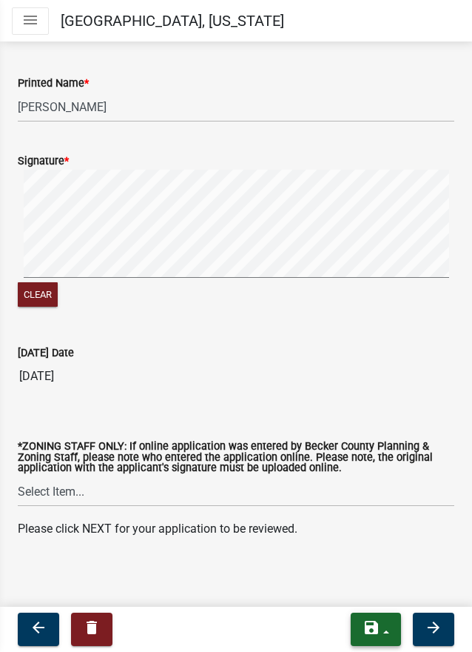
click at [370, 627] on icon "save" at bounding box center [372, 627] width 18 height 18
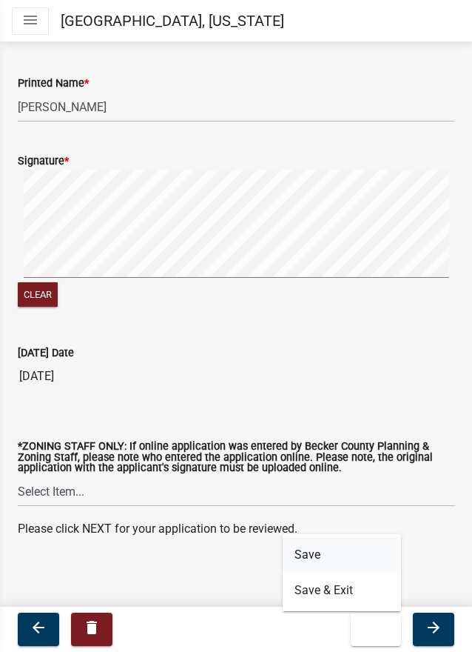
click at [314, 555] on button "Save" at bounding box center [342, 555] width 118 height 36
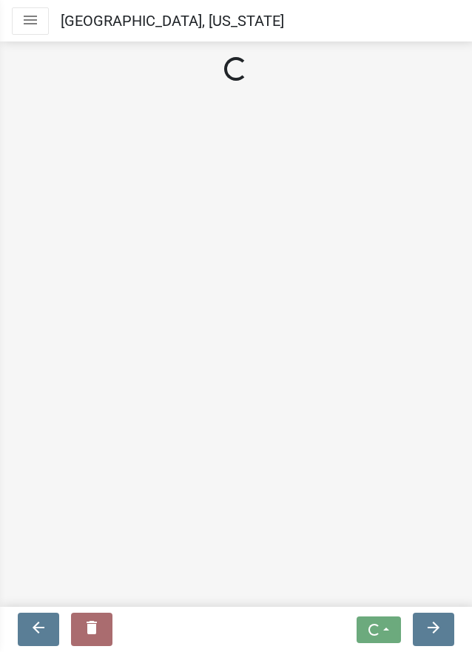
scroll to position [0, 0]
